Goal: Information Seeking & Learning: Learn about a topic

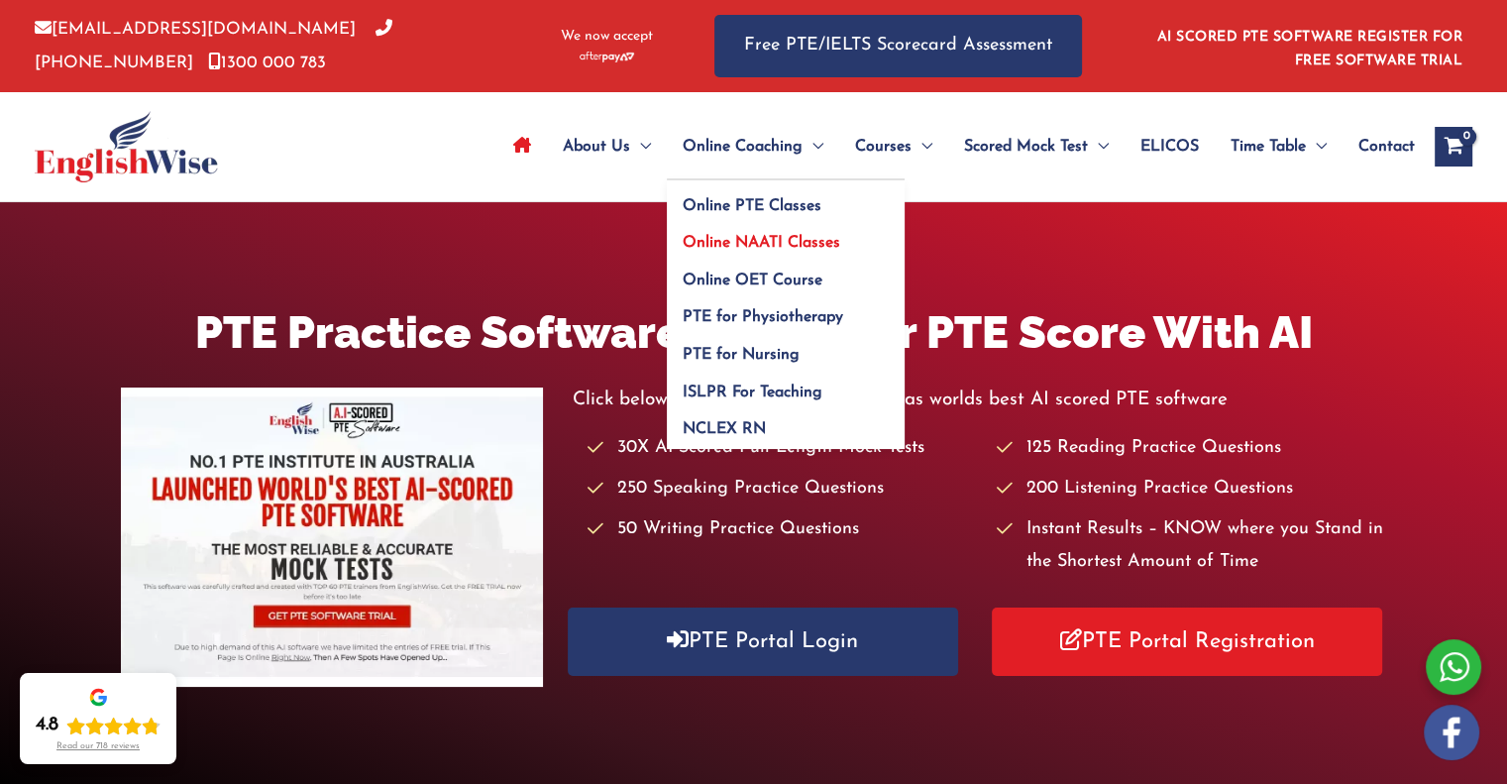
click at [730, 233] on link "Online NAATI Classes" at bounding box center [786, 237] width 238 height 38
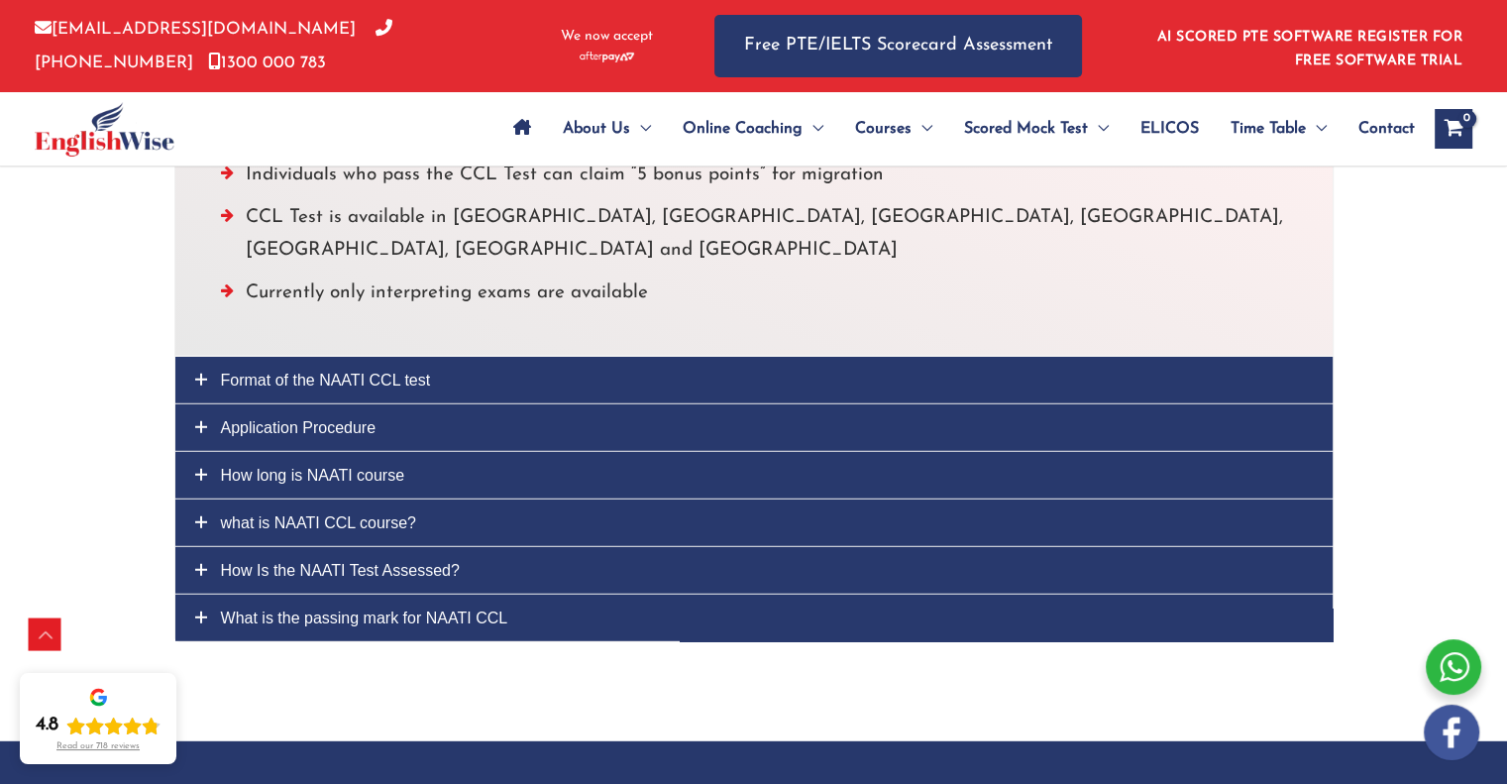
scroll to position [5367, 0]
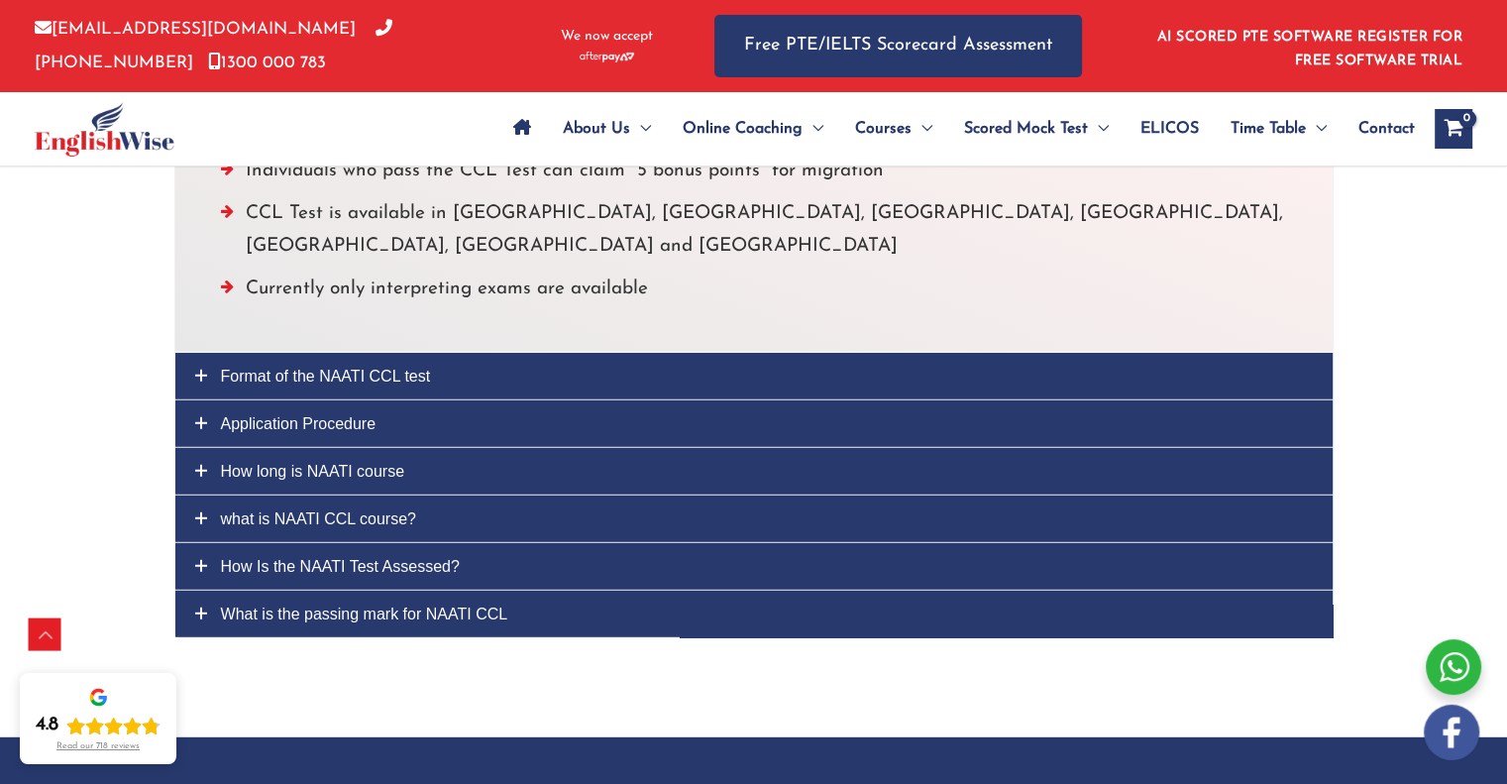
click at [324, 415] on span "Application Procedure" at bounding box center [299, 423] width 156 height 17
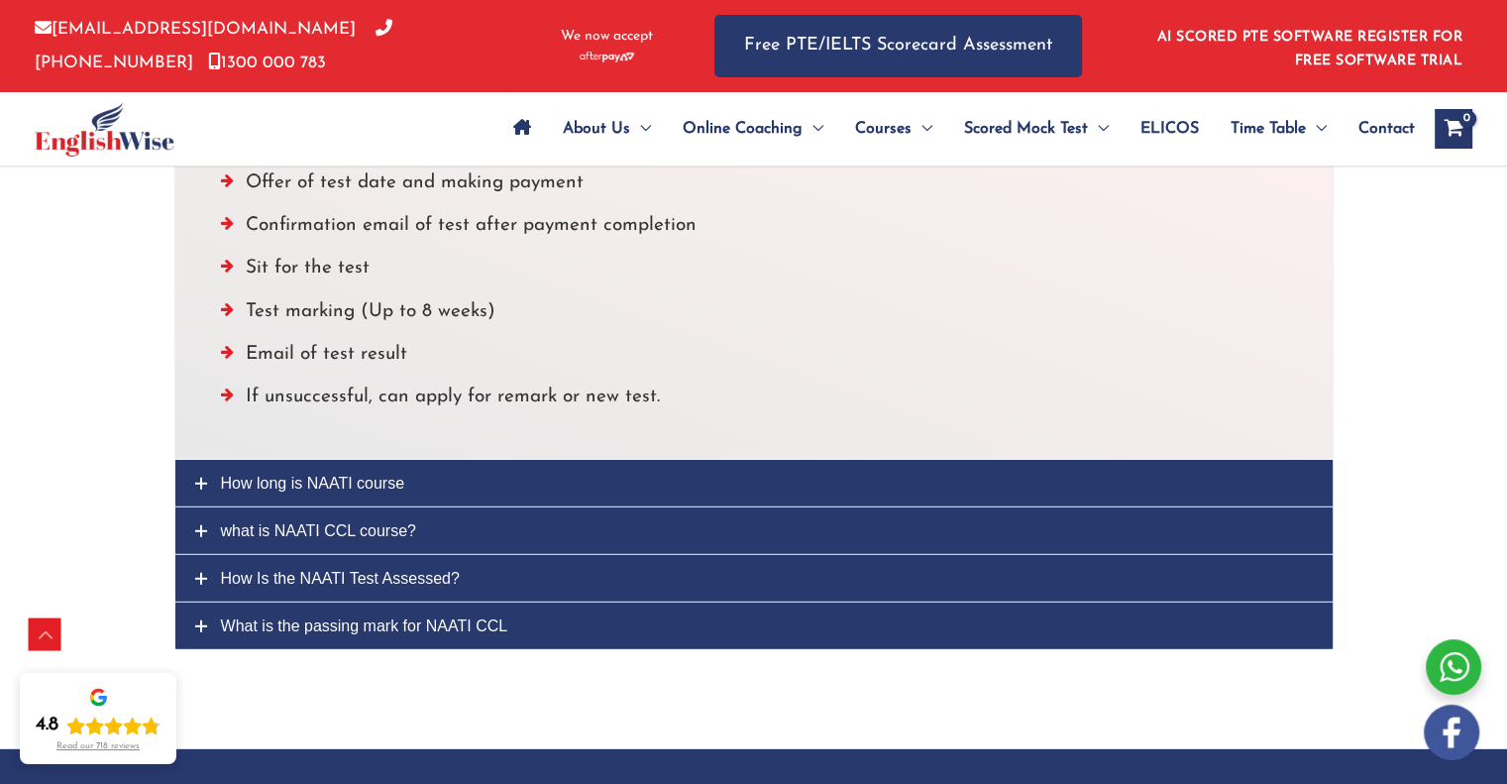
scroll to position [5494, 0]
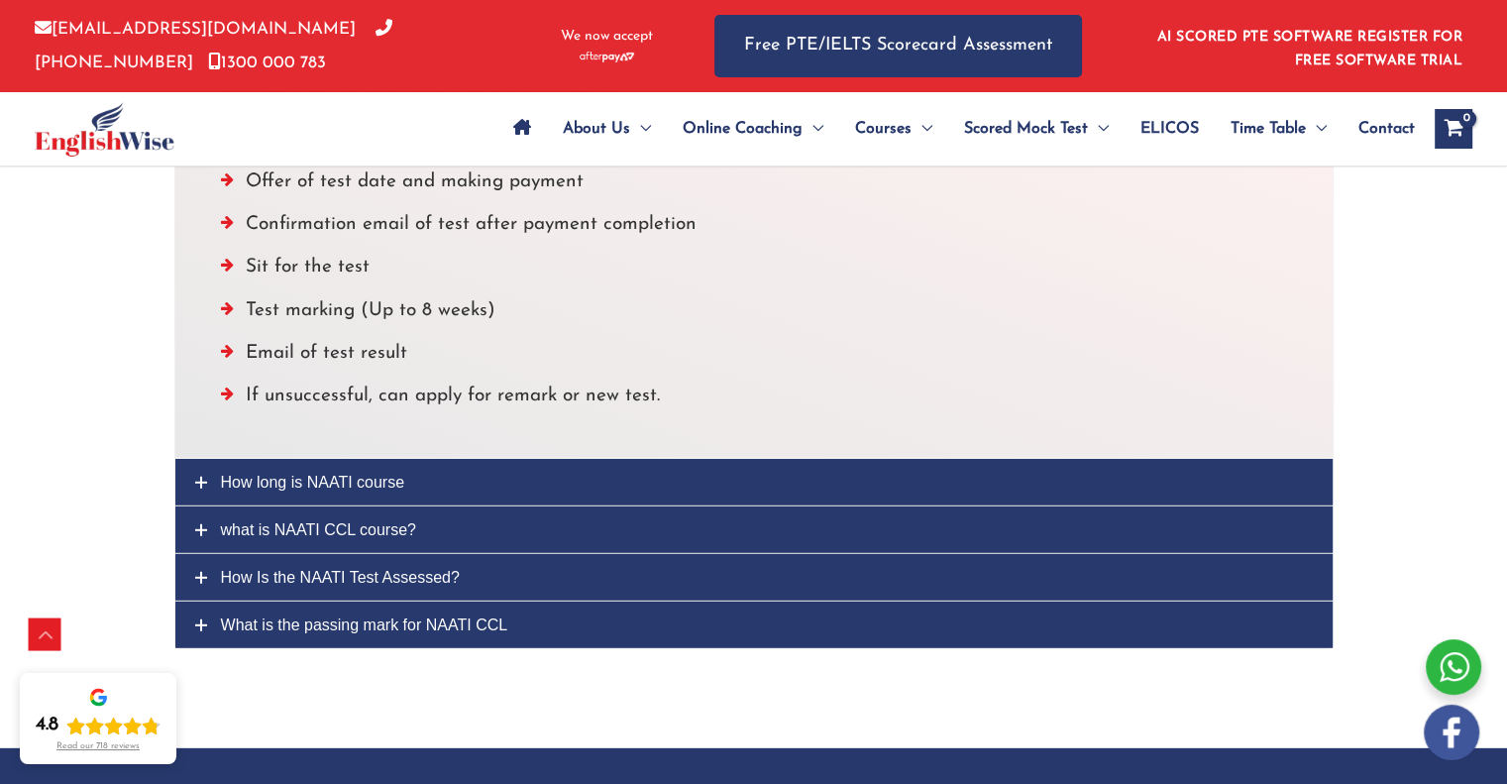
click at [273, 459] on link "How long is NAATI course" at bounding box center [754, 482] width 1158 height 47
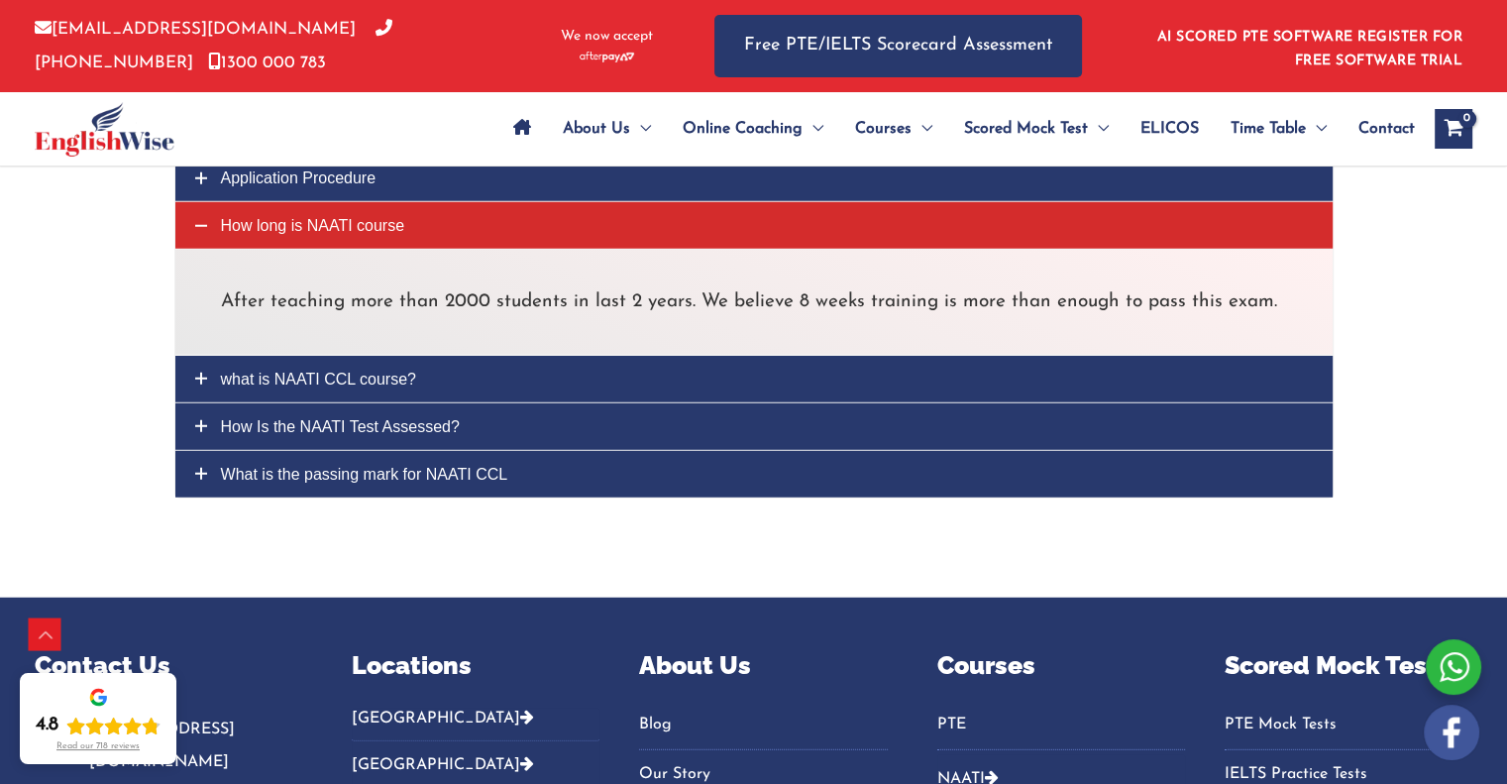
scroll to position [5337, 0]
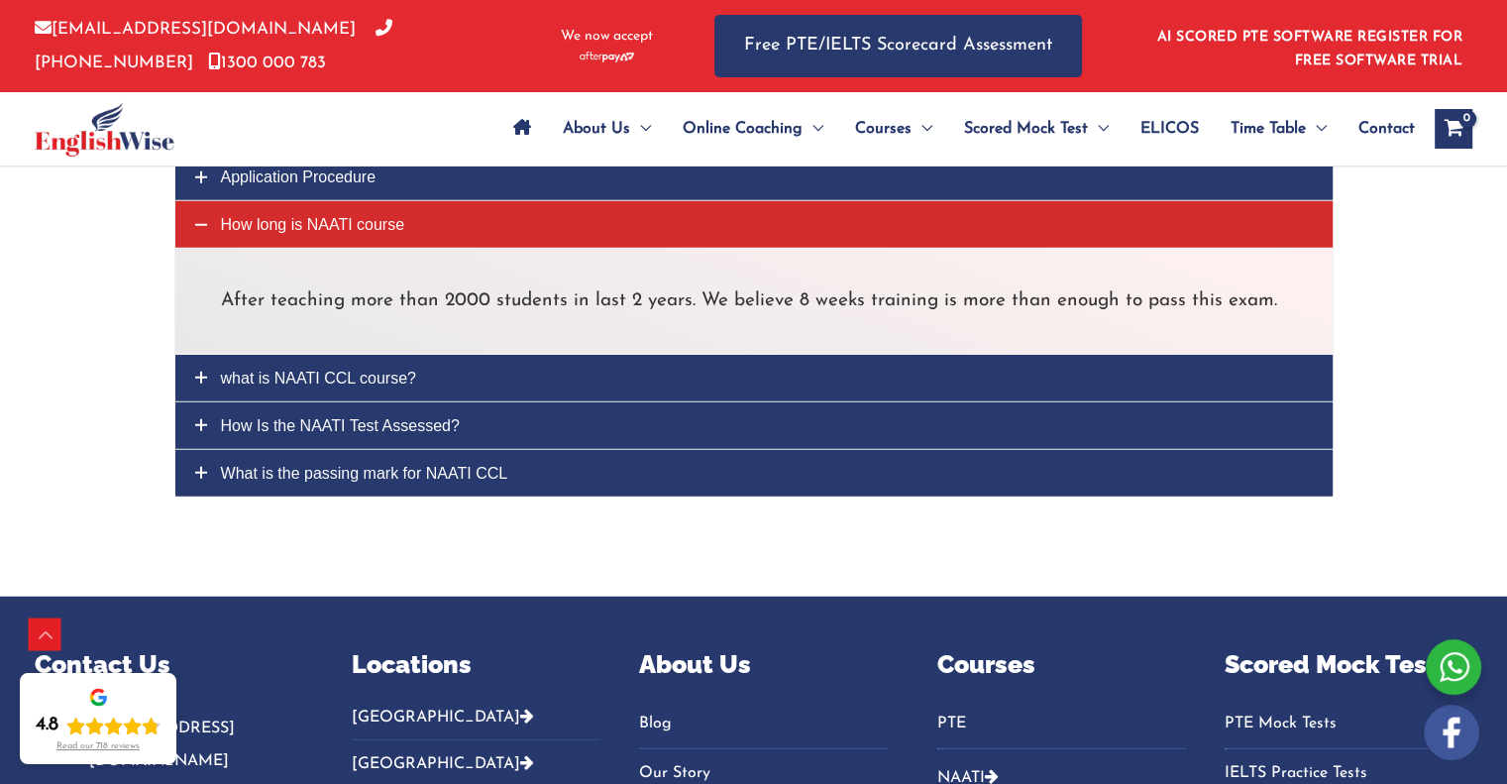
click at [357, 370] on span "what is NAATI CCL course?" at bounding box center [318, 378] width 195 height 17
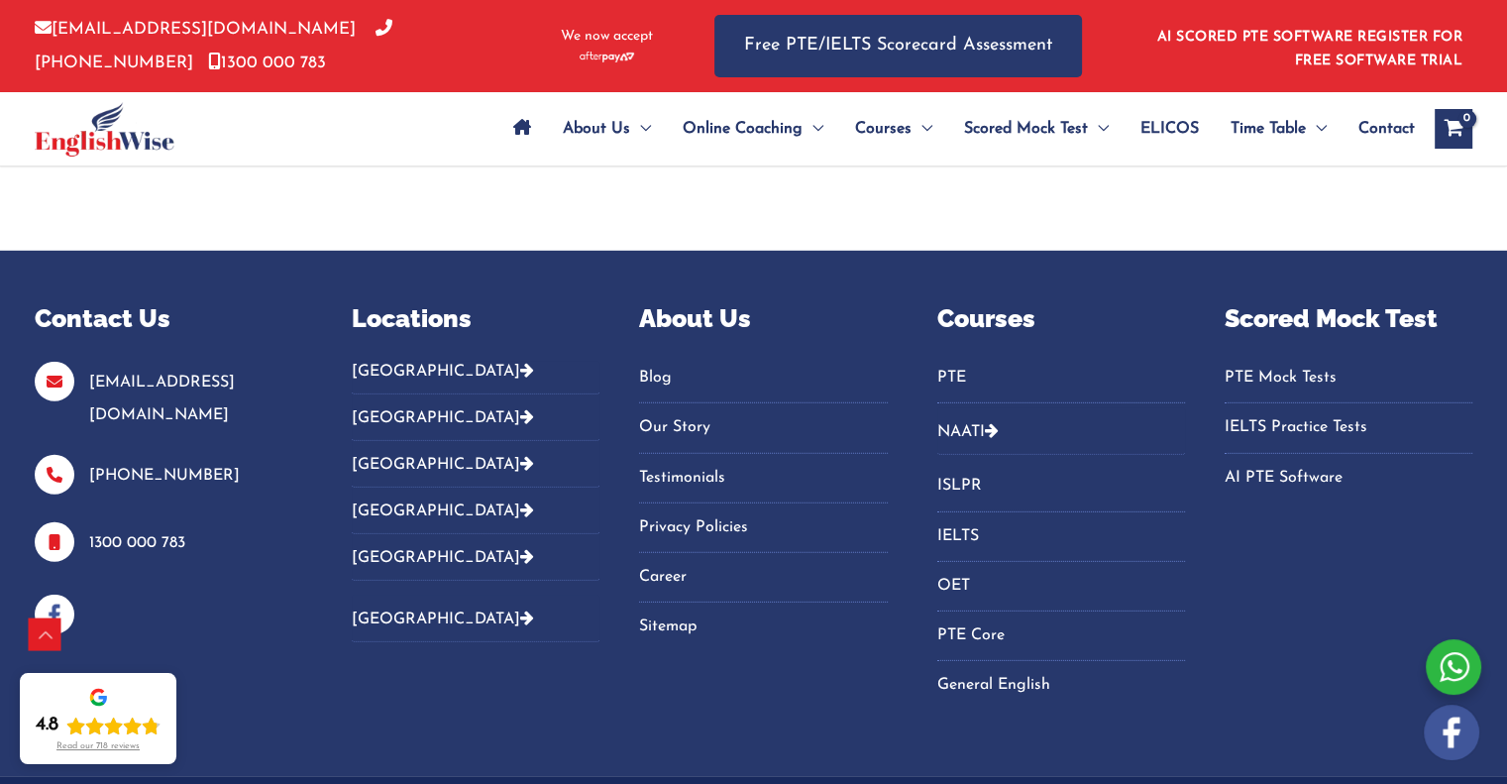
scroll to position [5812, 0]
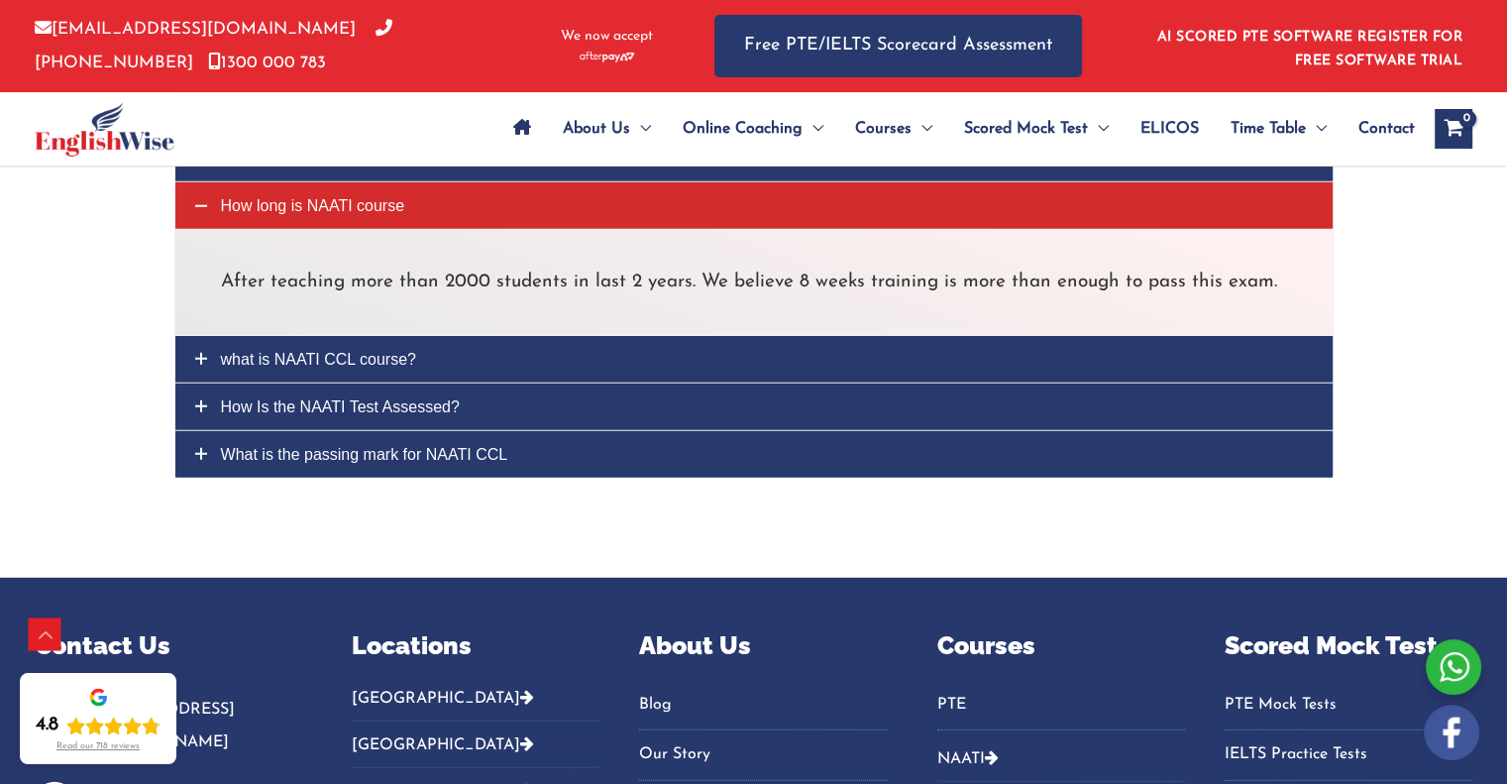
scroll to position [5346, 0]
